Goal: Information Seeking & Learning: Understand process/instructions

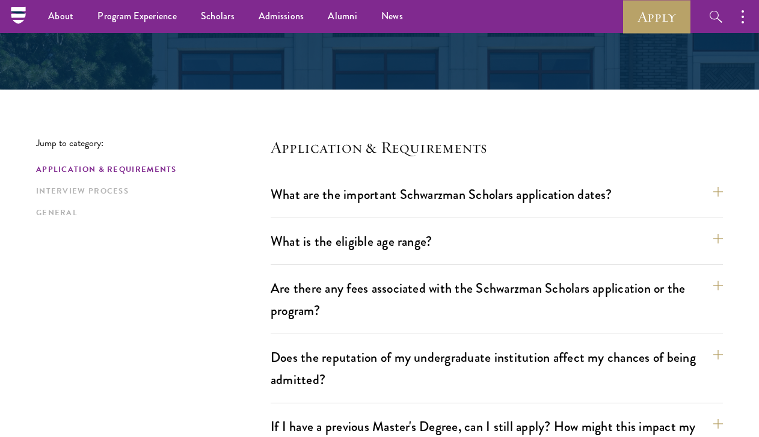
scroll to position [216, 0]
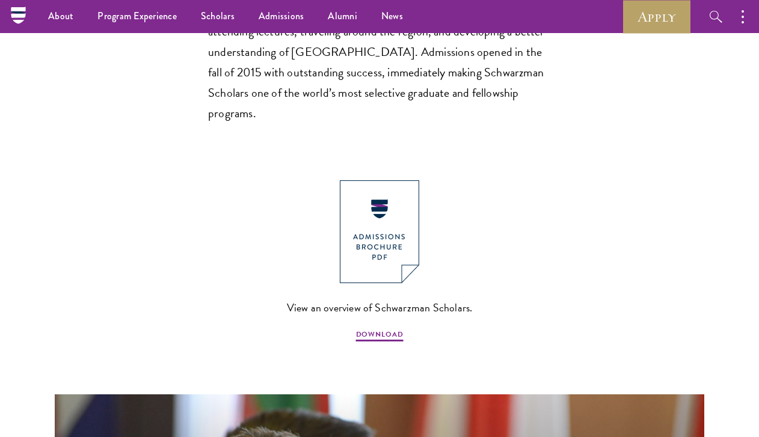
scroll to position [504, 0]
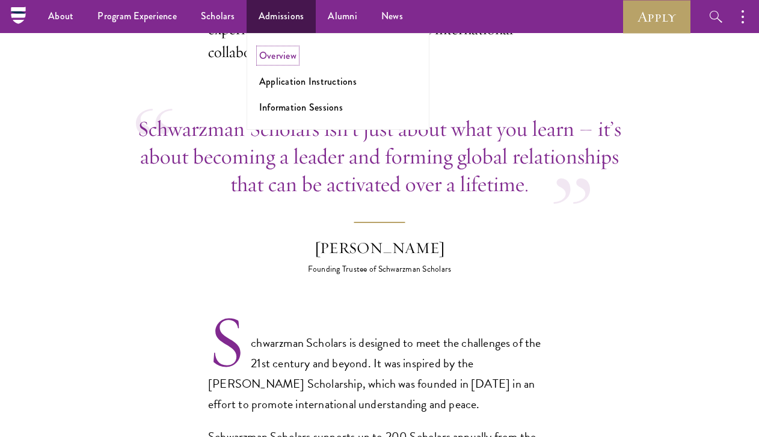
click at [277, 55] on link "Overview" at bounding box center [277, 56] width 37 height 14
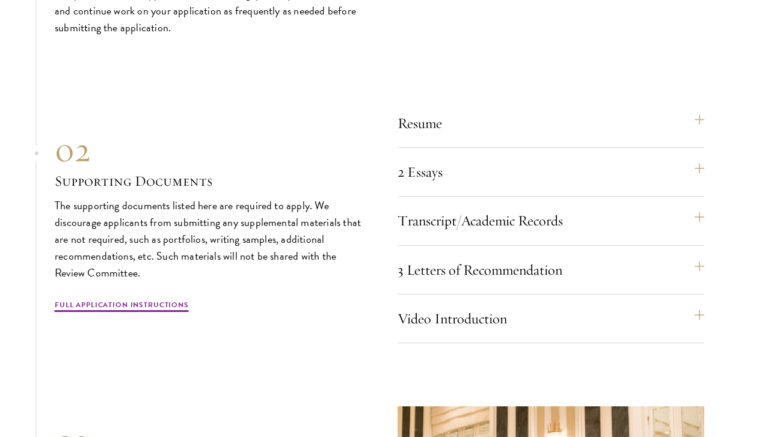
scroll to position [3860, 0]
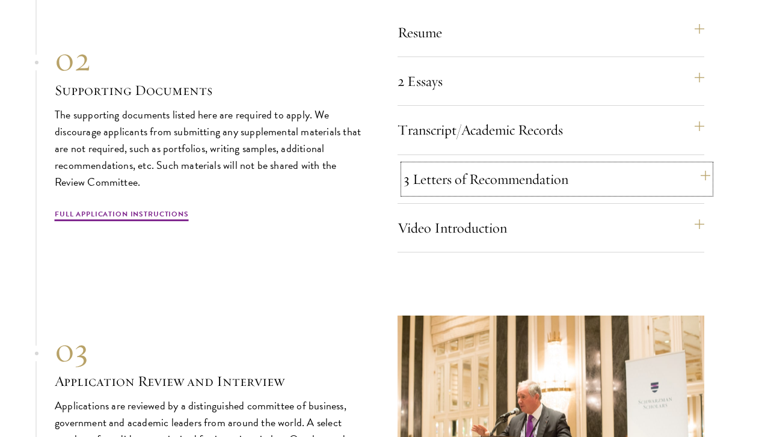
click at [484, 194] on button "3 Letters of Recommendation" at bounding box center [557, 179] width 307 height 29
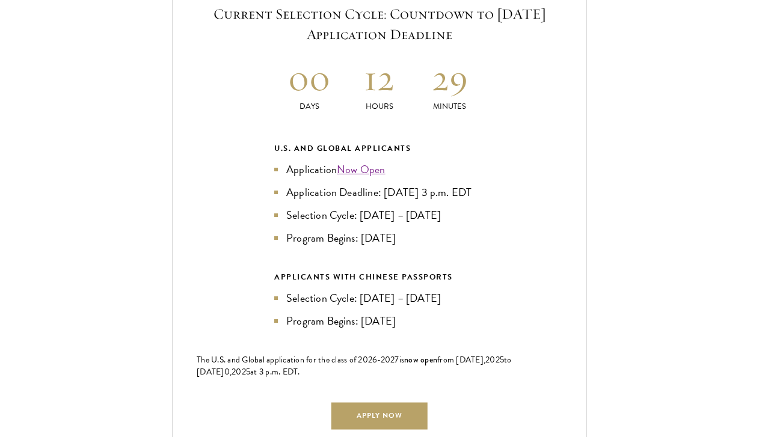
scroll to position [2644, 0]
